Goal: Task Accomplishment & Management: Manage account settings

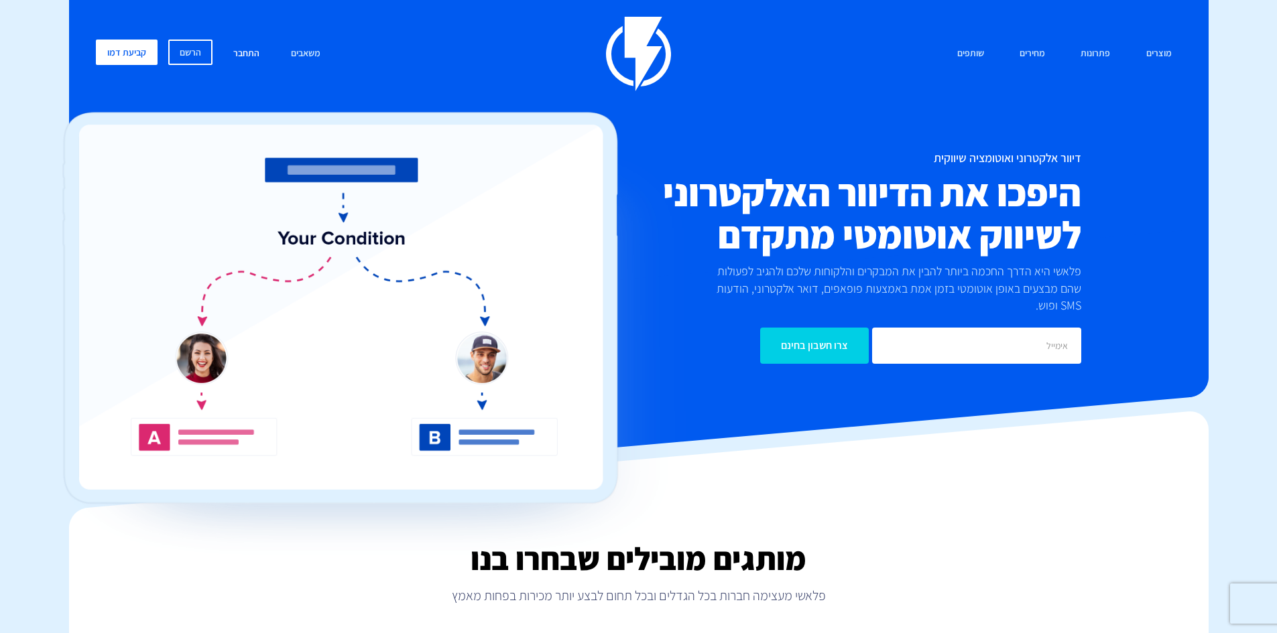
click at [256, 49] on link "התחבר" at bounding box center [246, 54] width 46 height 29
click at [244, 50] on link "התחבר" at bounding box center [246, 54] width 46 height 29
click at [237, 53] on link "התחבר" at bounding box center [246, 54] width 46 height 29
